Goal: Task Accomplishment & Management: Manage account settings

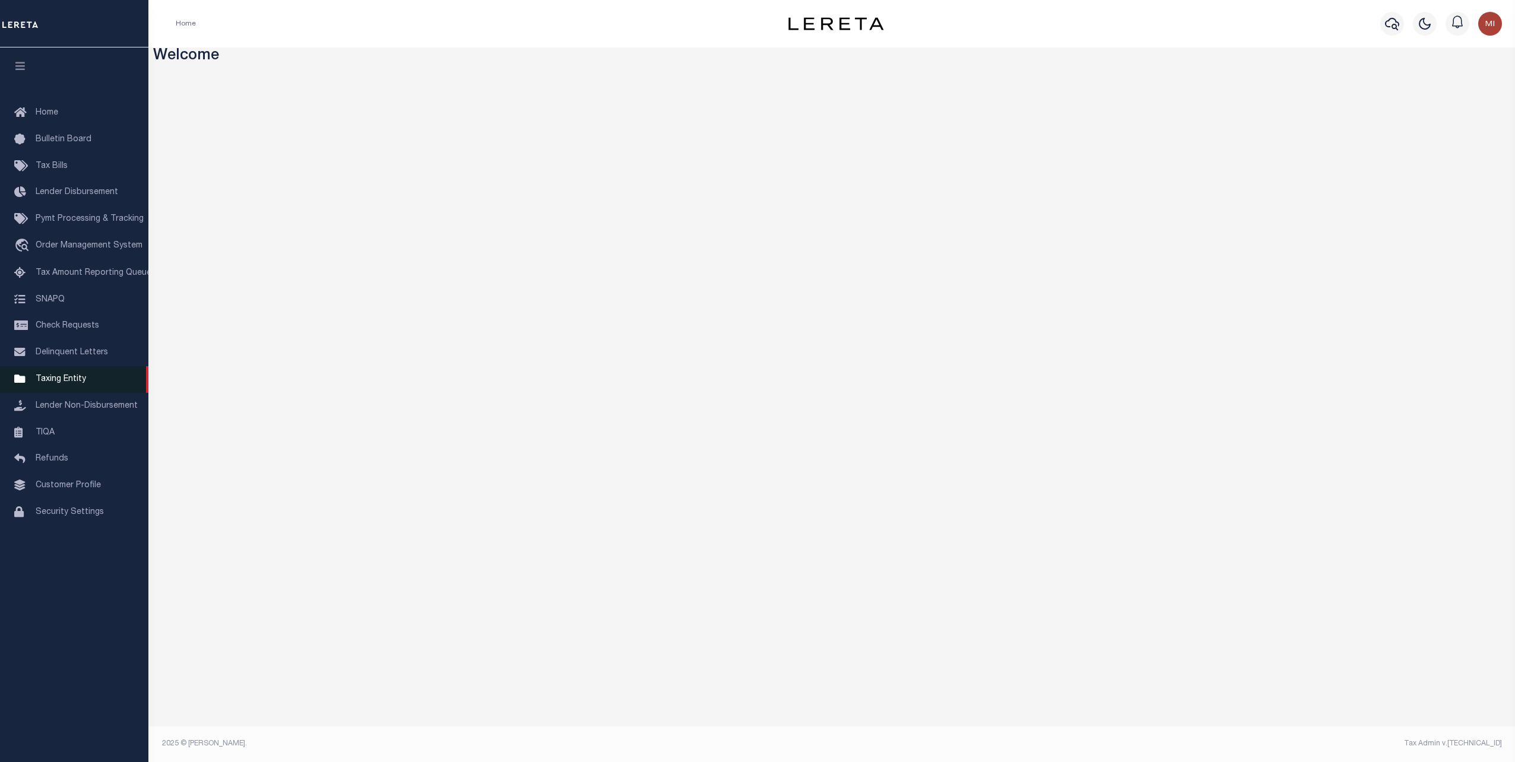
click at [62, 381] on span "Taxing Entity" at bounding box center [61, 379] width 50 height 8
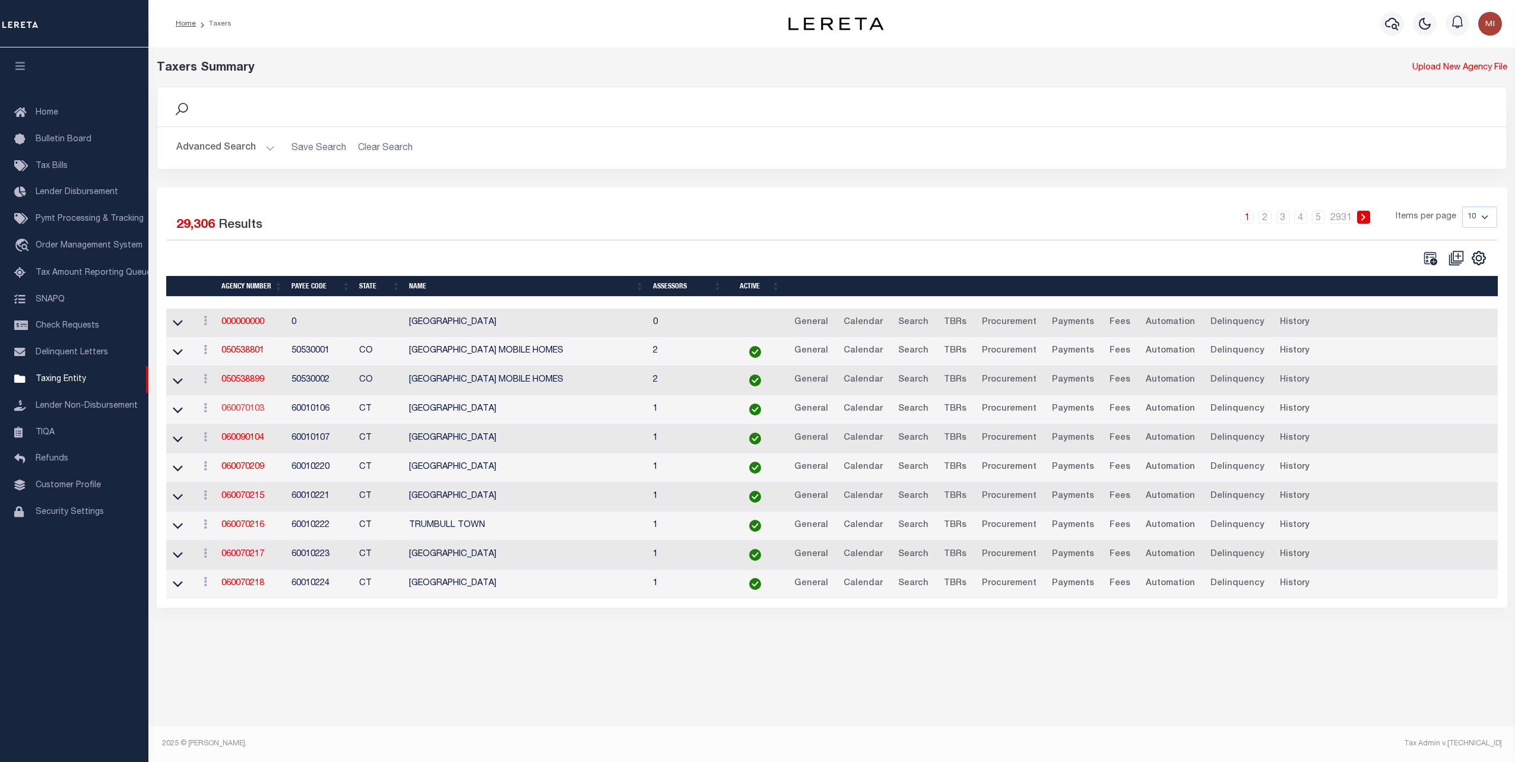
click at [252, 406] on link "060070103" at bounding box center [242, 409] width 43 height 8
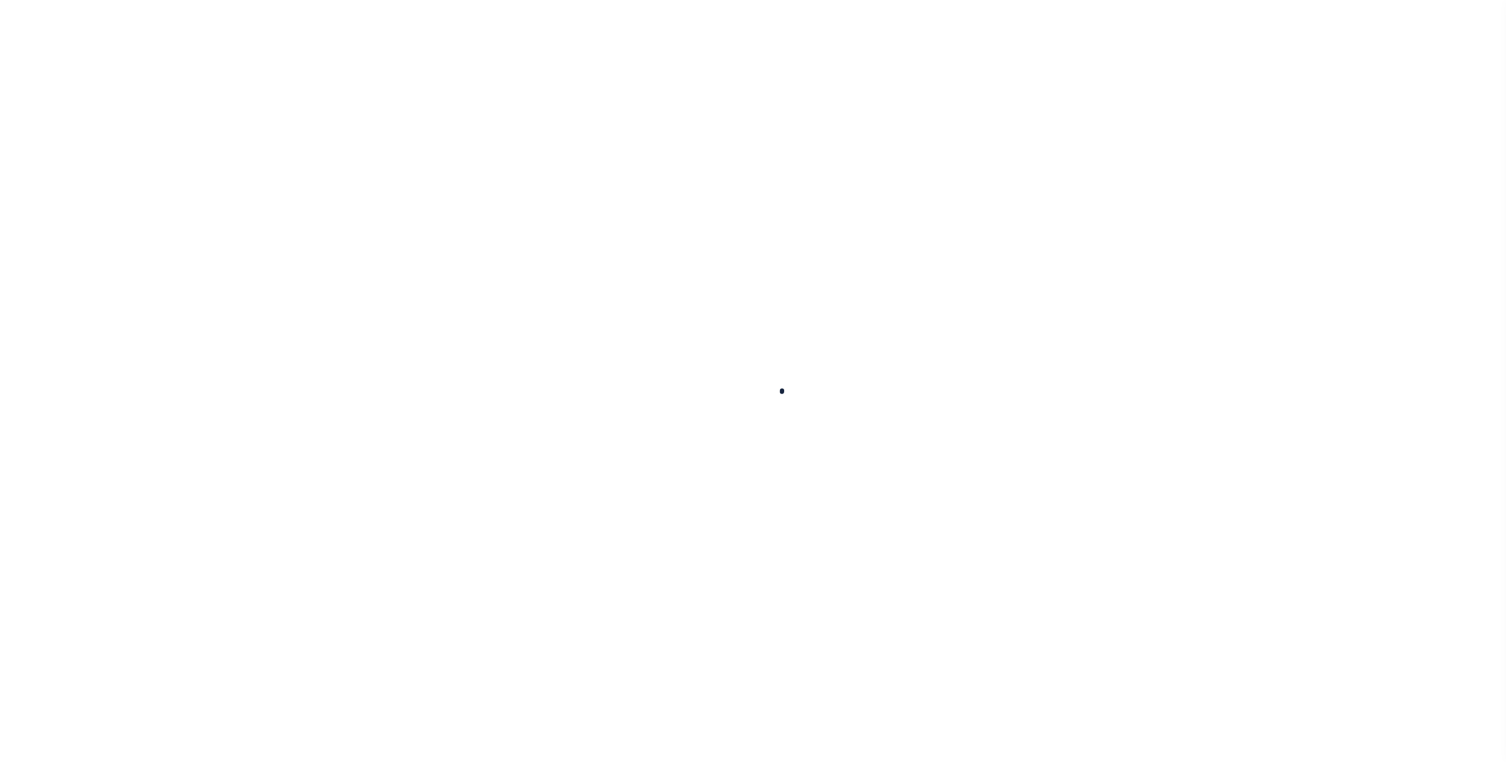
select select
checkbox input "false"
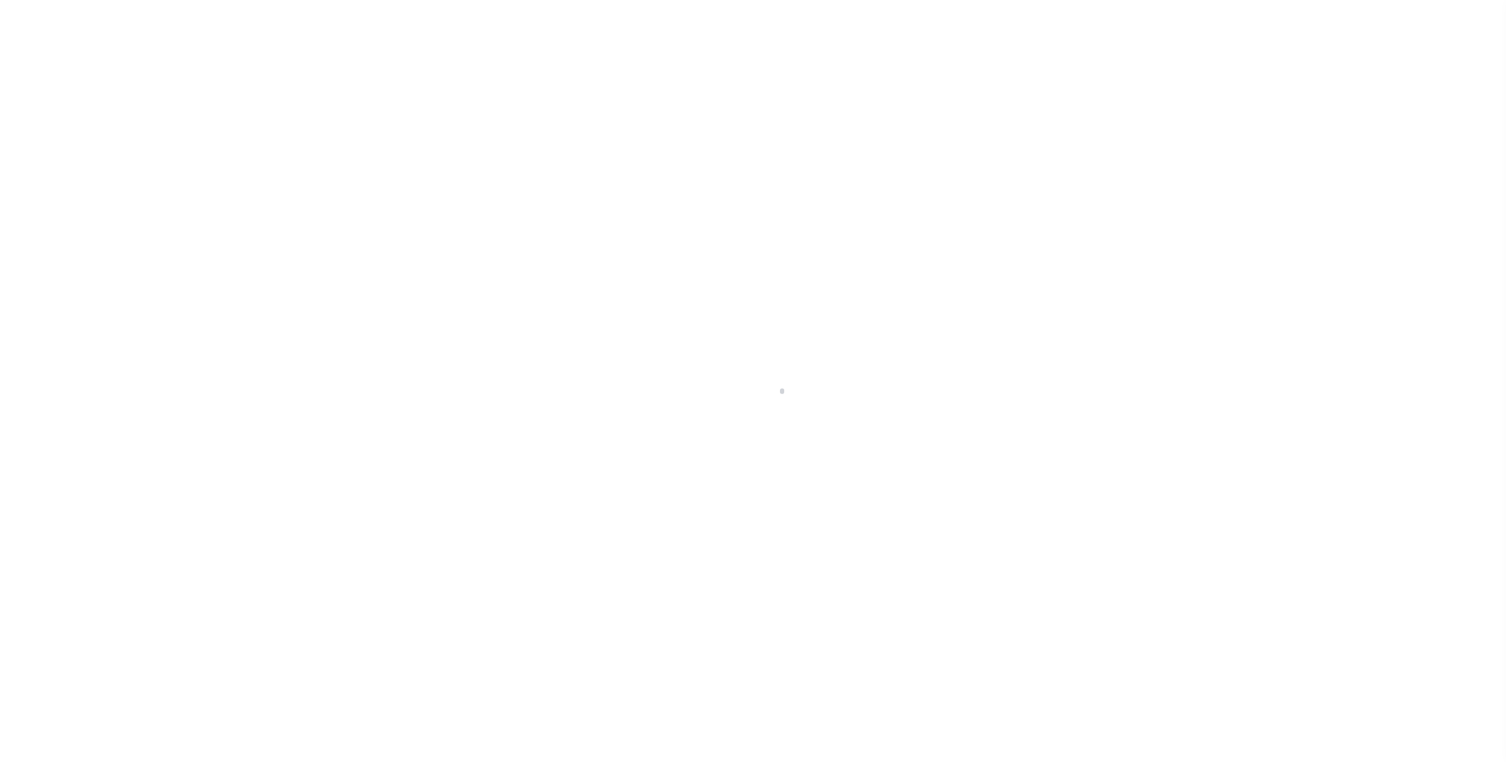
checkbox input "false"
type input "900104002"
select select "false"
checkbox input "false"
select select "false"
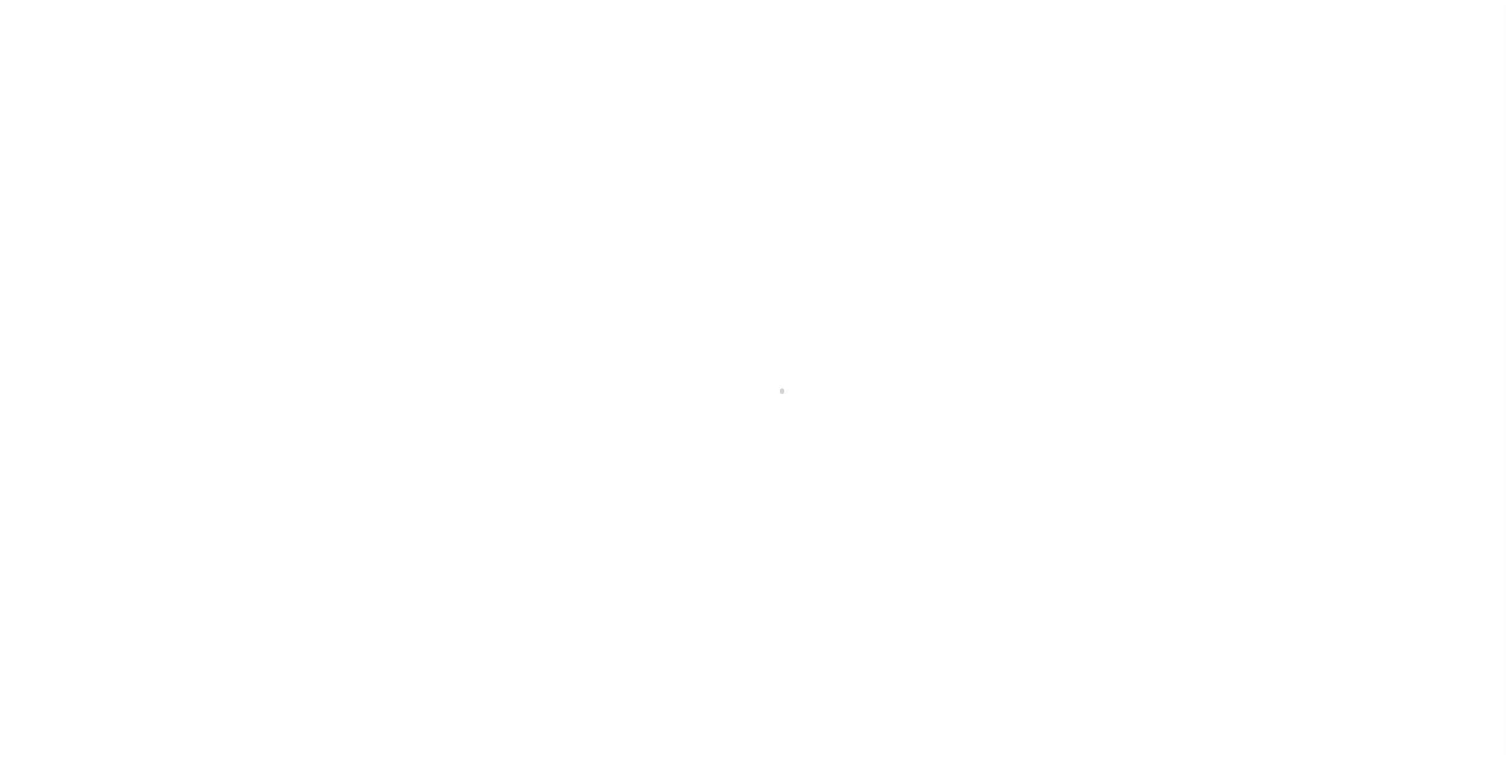
type input "N - Escrow reporting should not include - “Delinquent Prior Year(s) Exist”, “De…"
radio input "true"
checkbox input "false"
radio input "true"
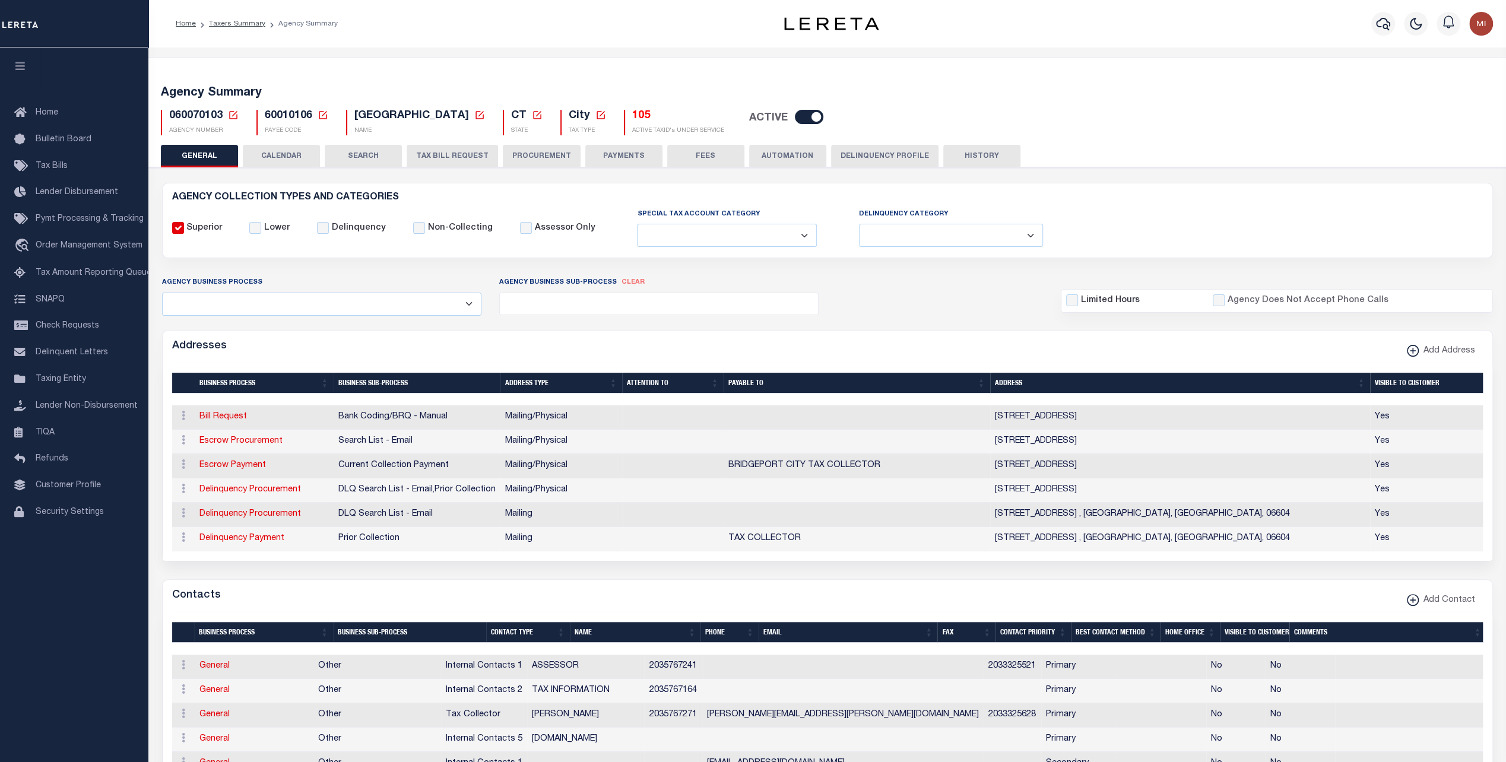
click at [619, 154] on button "PAYMENTS" at bounding box center [623, 156] width 77 height 23
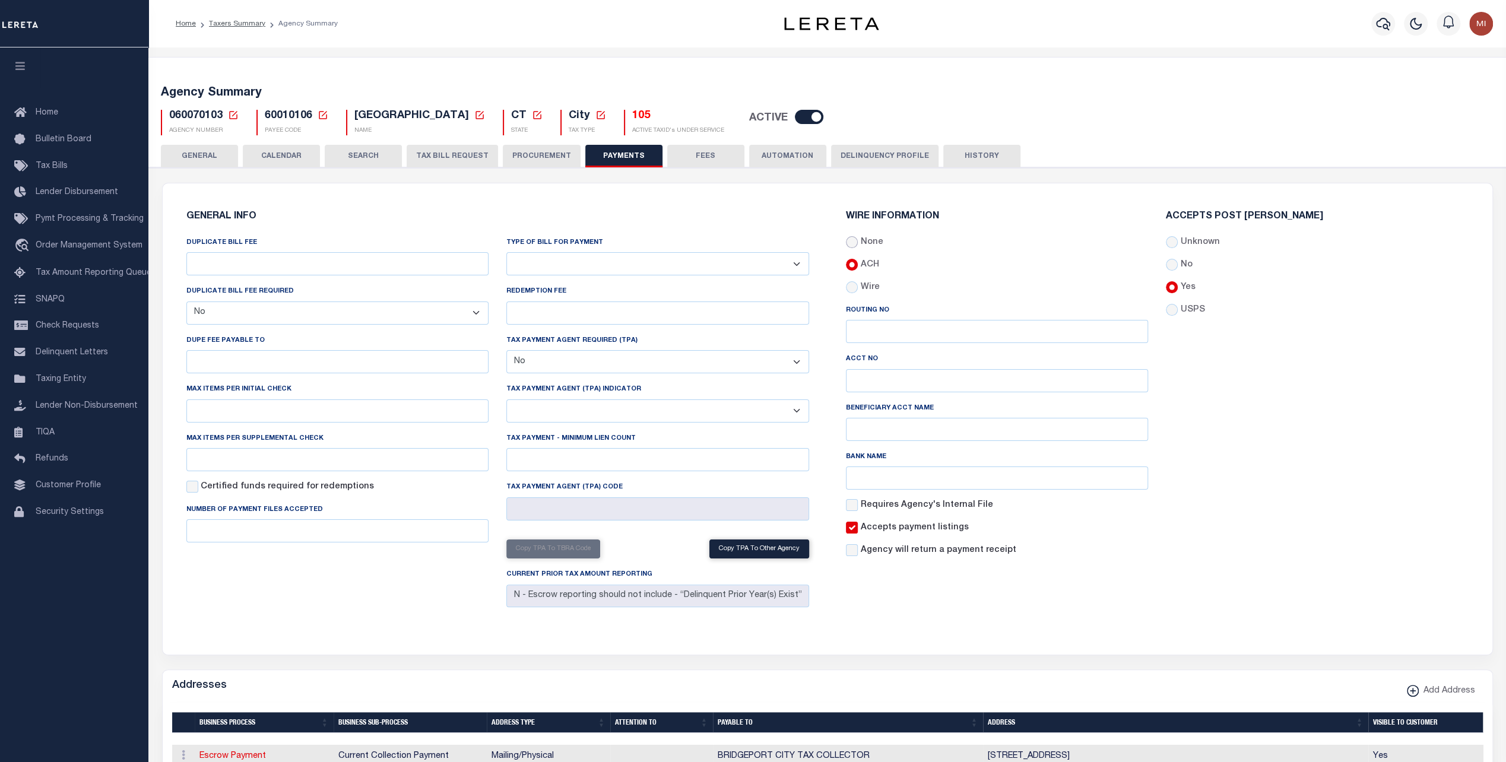
click at [853, 244] on input "None" at bounding box center [852, 242] width 12 height 12
radio input "true"
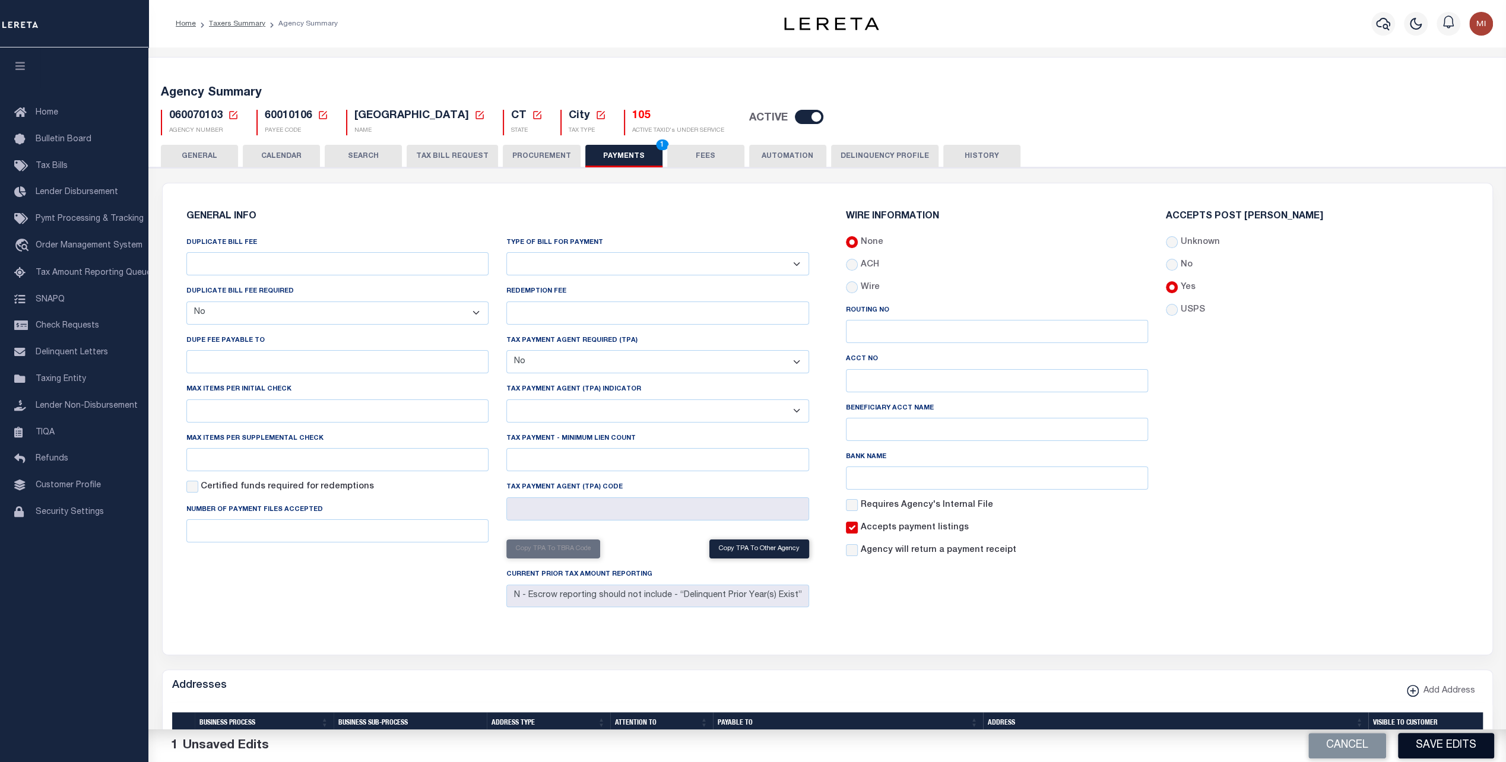
click at [1447, 740] on button "Save Edits" at bounding box center [1446, 746] width 96 height 26
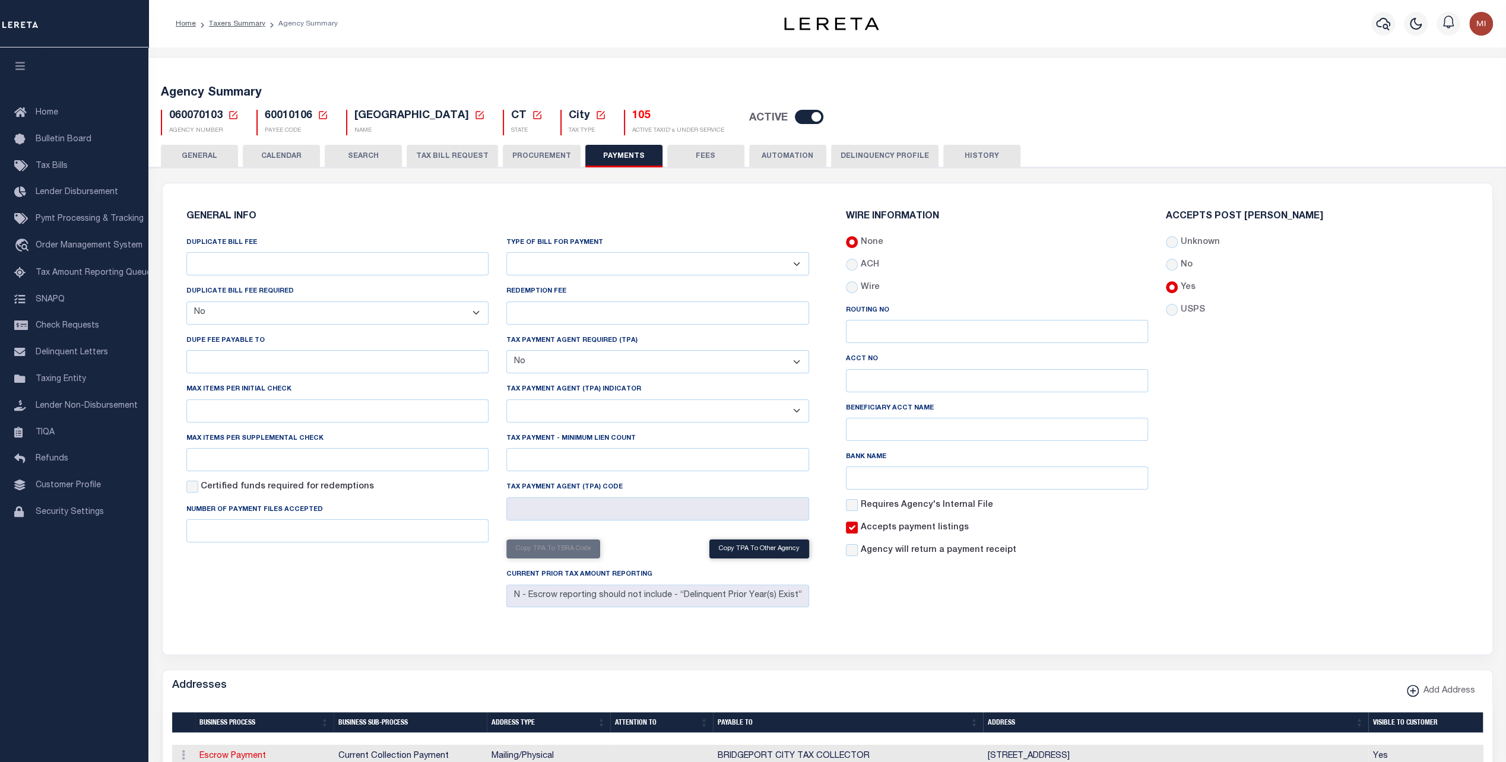
click at [869, 289] on label "Wire" at bounding box center [869, 287] width 19 height 13
click at [858, 289] on input "Wire" at bounding box center [852, 287] width 12 height 12
radio input "true"
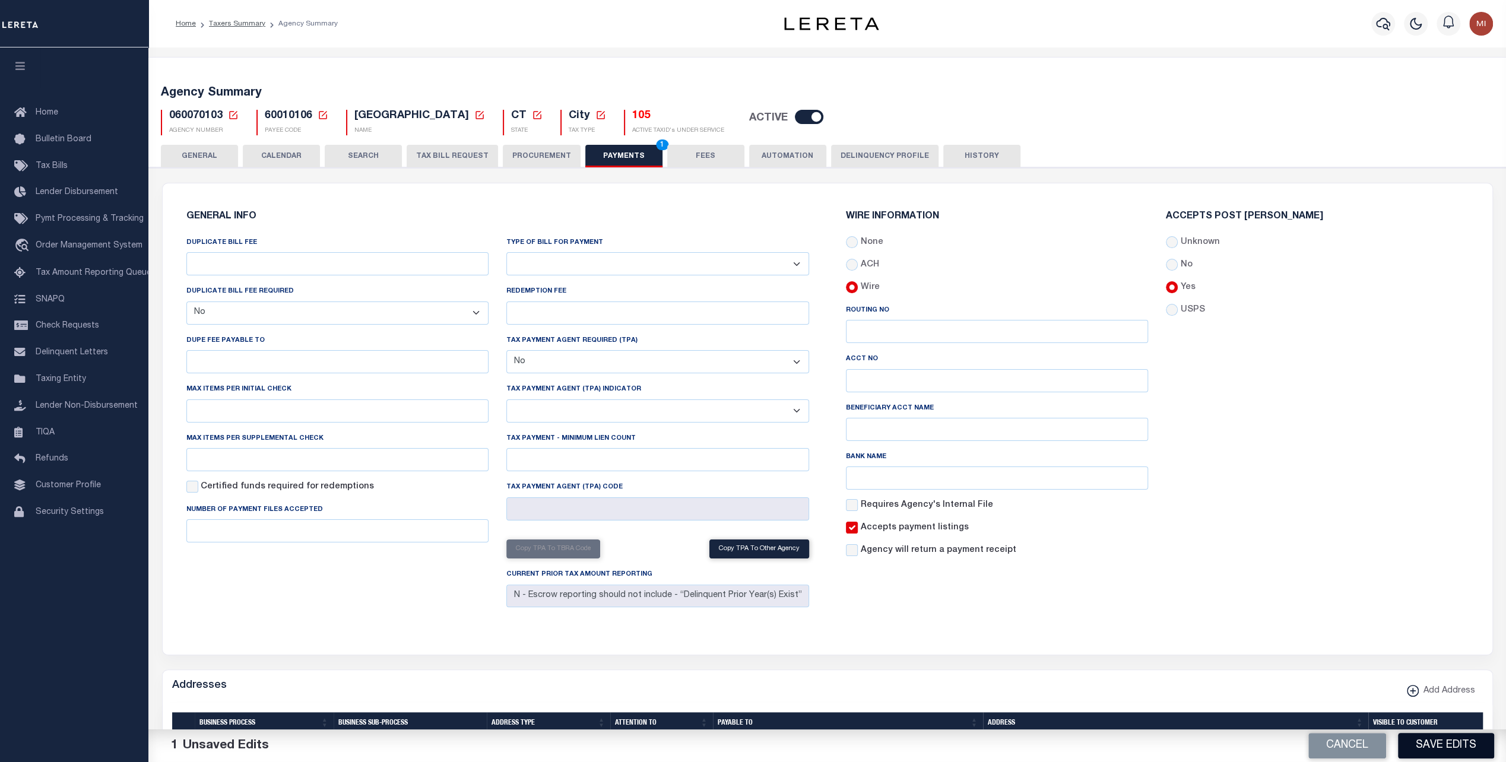
click at [1433, 742] on button "Save Edits" at bounding box center [1446, 746] width 96 height 26
